Goal: Navigation & Orientation: Find specific page/section

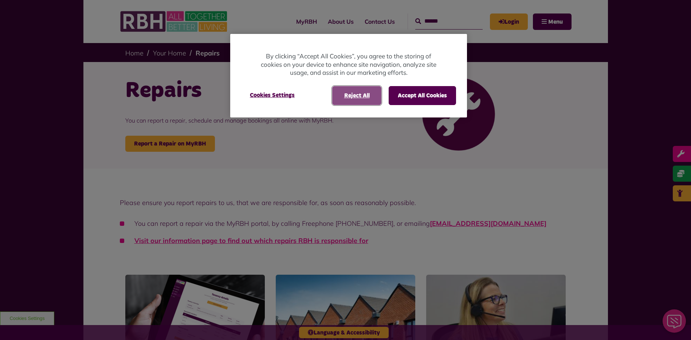
click at [358, 96] on button "Reject All" at bounding box center [356, 95] width 49 height 19
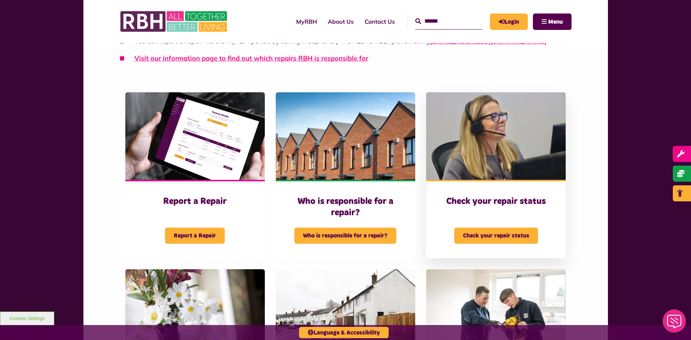
scroll to position [328, 0]
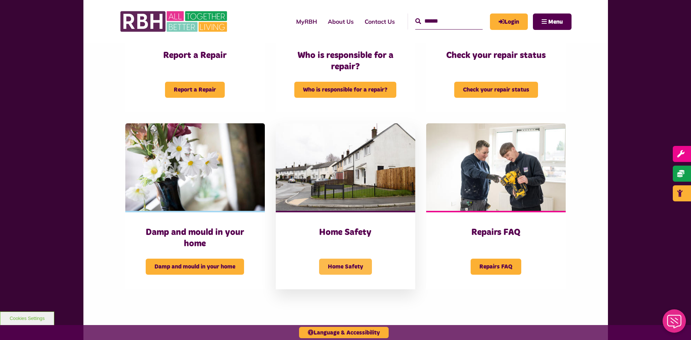
click at [342, 265] on span "Home Safety" at bounding box center [345, 266] width 53 height 16
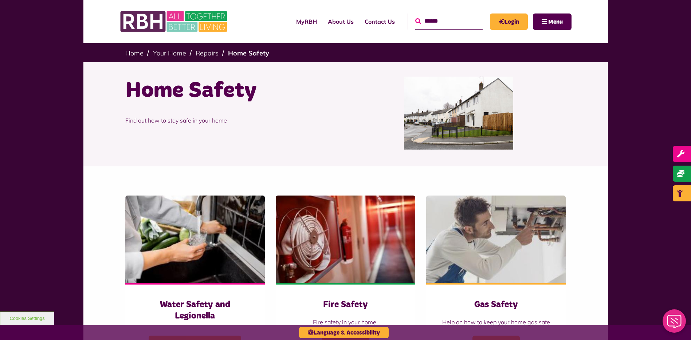
click at [415, 20] on icon "submit" at bounding box center [418, 21] width 6 height 6
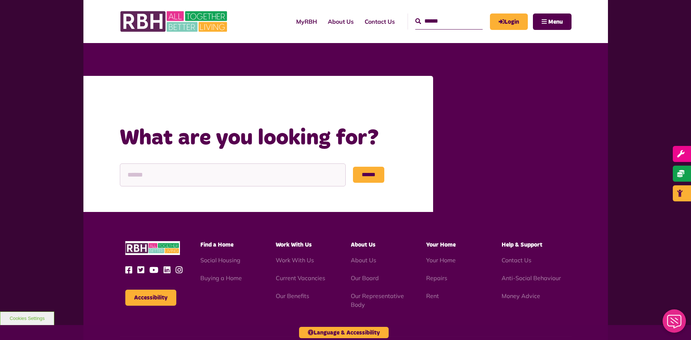
scroll to position [88, 0]
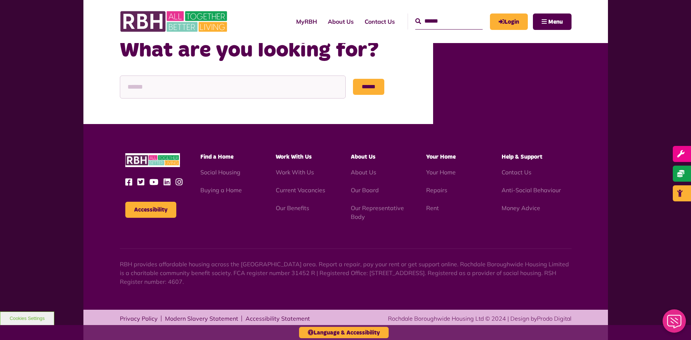
click at [425, 22] on input "Search" at bounding box center [448, 21] width 67 height 16
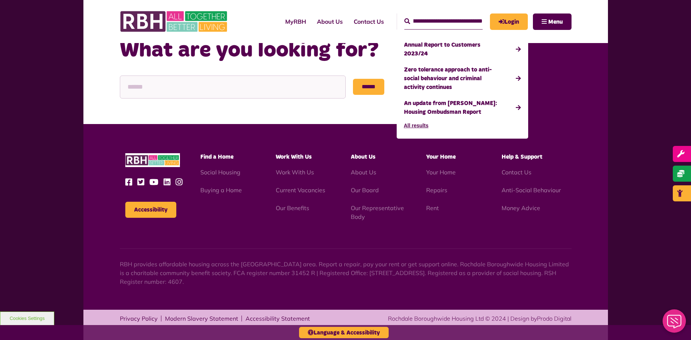
scroll to position [0, 20]
type input "**********"
click at [480, 68] on link "Zero tolerance approach to anti-social behaviour and criminal activity continues" at bounding box center [462, 79] width 117 height 34
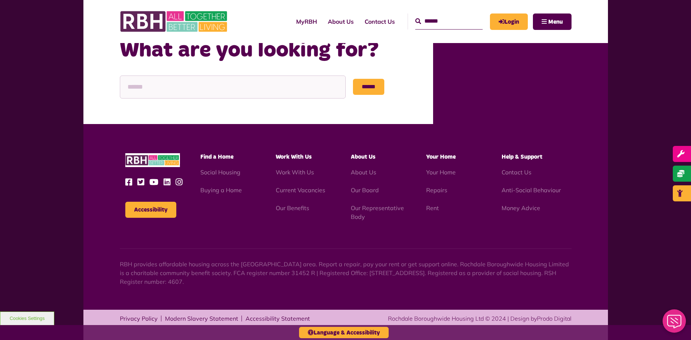
scroll to position [88, 0]
click at [554, 19] on span "Menu" at bounding box center [555, 22] width 15 height 6
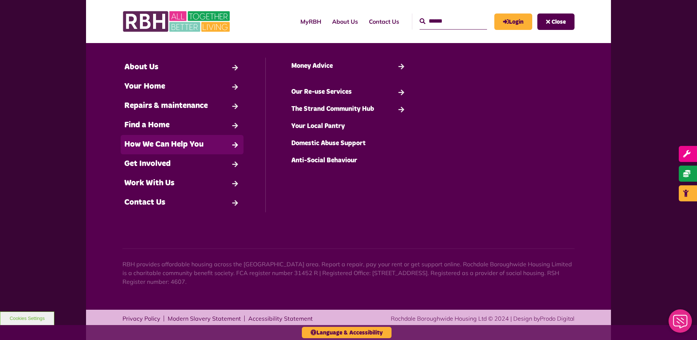
click at [208, 142] on link "How We Can Help You" at bounding box center [182, 144] width 123 height 19
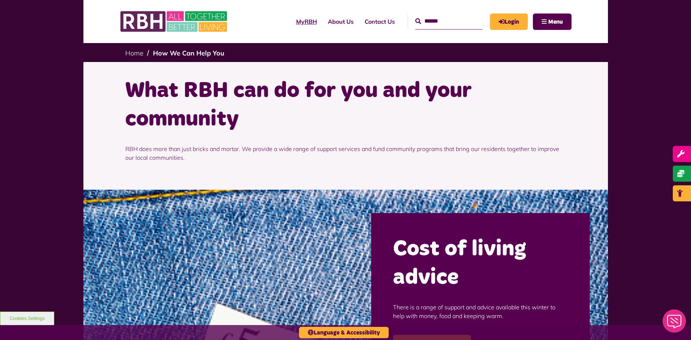
click at [291, 23] on link "MyRBH" at bounding box center [307, 22] width 32 height 20
